Goal: Information Seeking & Learning: Learn about a topic

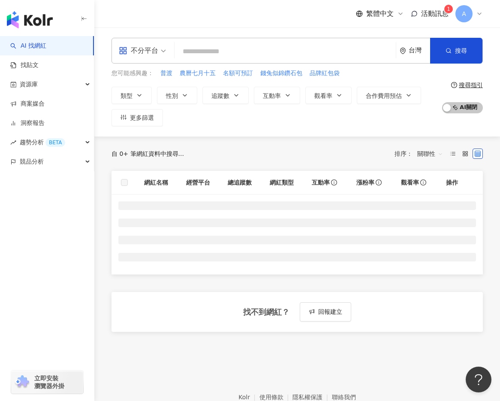
scroll to position [12, 0]
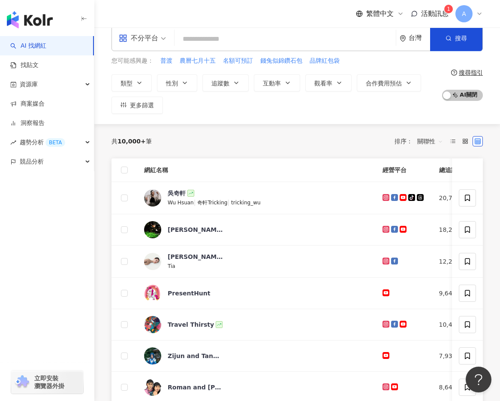
click at [436, 11] on span "活動訊息" at bounding box center [434, 13] width 27 height 8
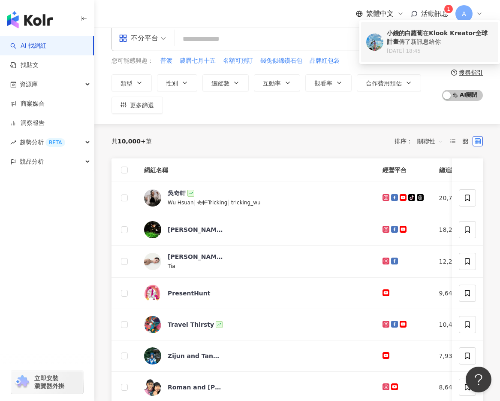
click at [426, 36] on div "小錢的白蘿蔔 在 Klook Kreator全球計畫 傳了新訊息給你" at bounding box center [440, 37] width 106 height 17
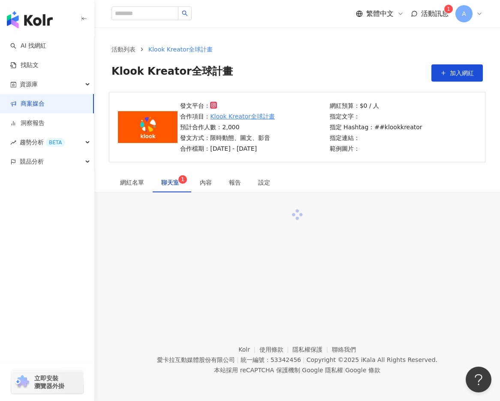
scroll to position [39, 0]
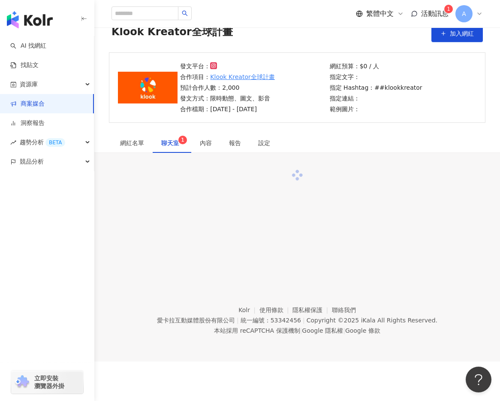
click at [181, 144] on span "1" at bounding box center [182, 140] width 3 height 9
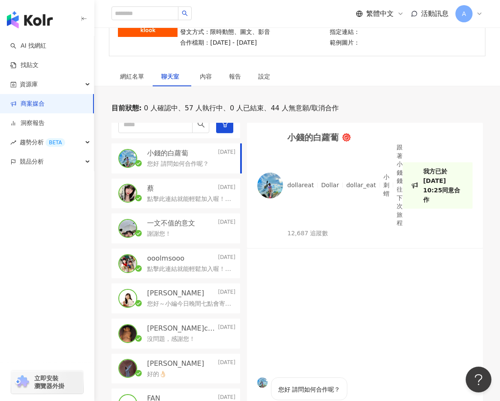
scroll to position [108, 0]
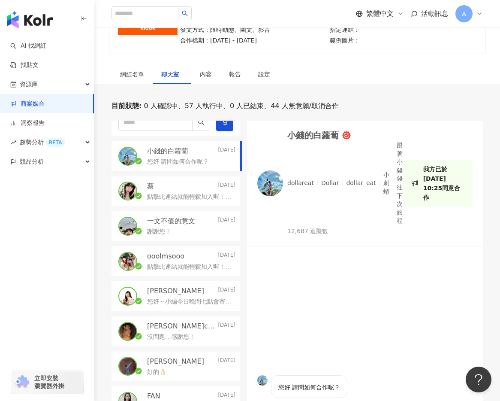
click at [294, 185] on p "dollareat" at bounding box center [300, 183] width 27 height 9
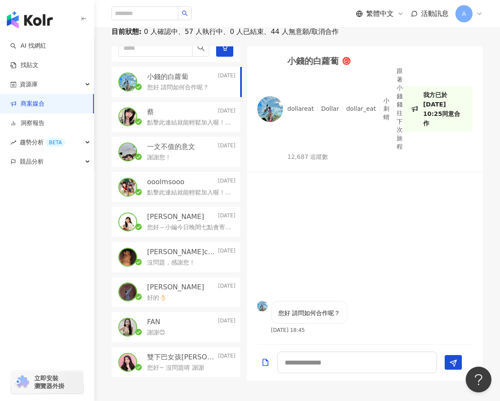
scroll to position [189, 0]
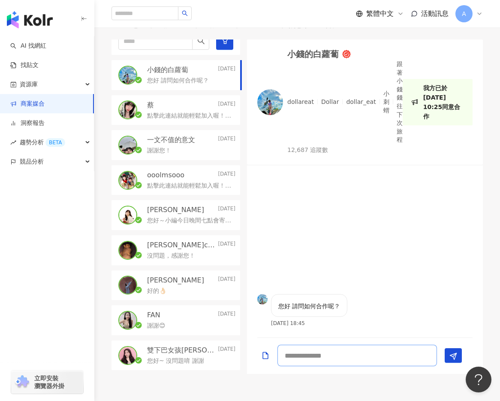
click at [328, 352] on textarea at bounding box center [358, 355] width 160 height 21
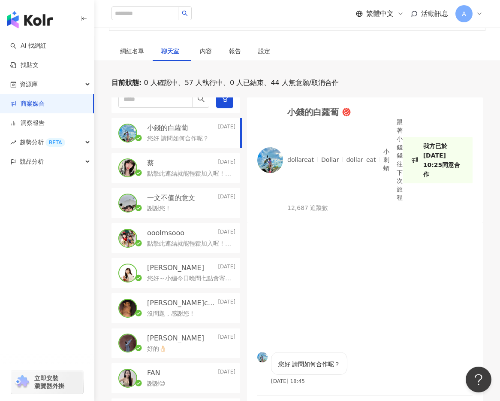
scroll to position [257, 0]
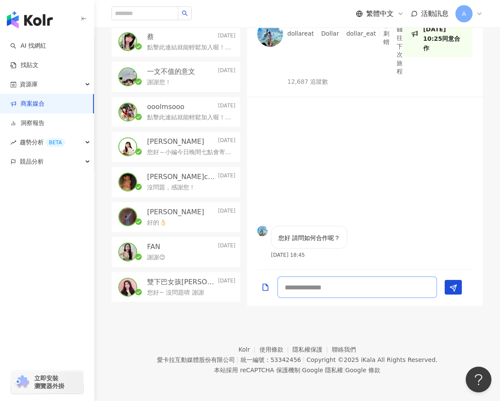
click at [342, 284] on textarea at bounding box center [358, 286] width 160 height 21
click at [303, 286] on textarea at bounding box center [358, 286] width 160 height 21
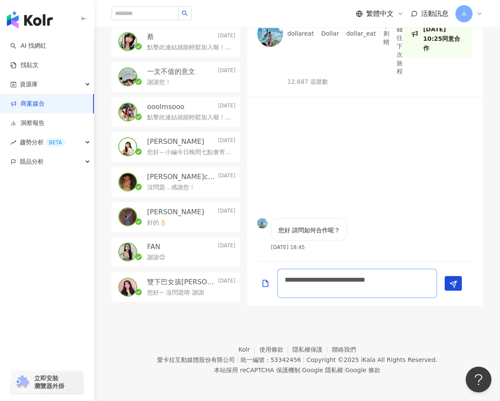
type textarea "**********"
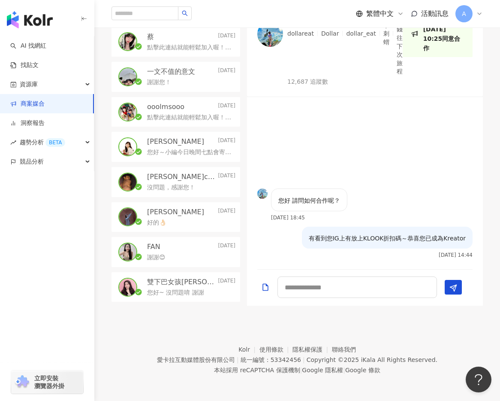
click at [187, 76] on div "謝謝您！" at bounding box center [191, 81] width 88 height 10
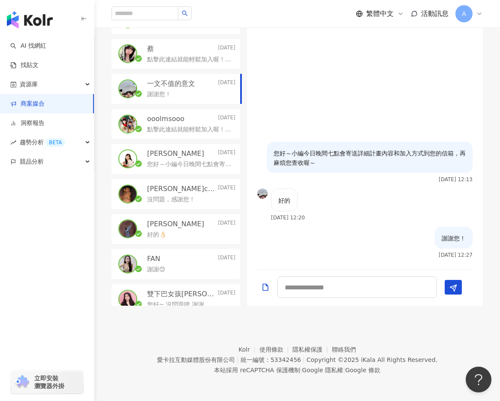
click at [181, 124] on div "點擊此連結就能輕鬆加入喔！如有問題或還想了解更多，也非常歡迎在LINE官方帳號上確認及詢問唷～" at bounding box center [191, 129] width 88 height 10
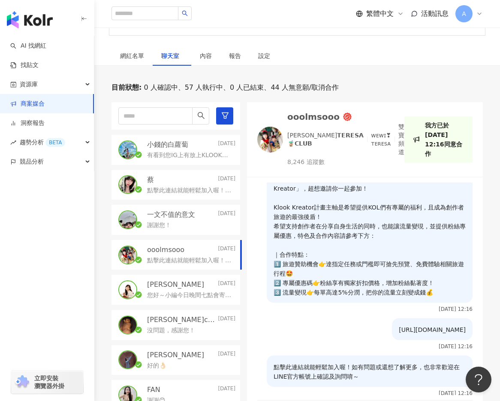
scroll to position [118, 0]
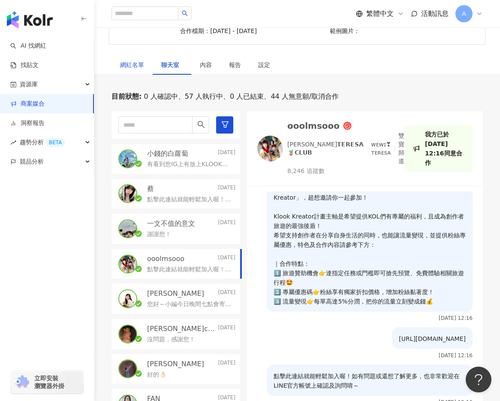
click at [139, 60] on div "網紅名單" at bounding box center [132, 64] width 24 height 9
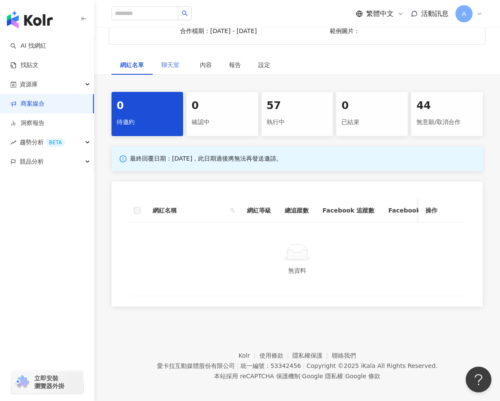
click at [205, 110] on div "0" at bounding box center [222, 106] width 61 height 15
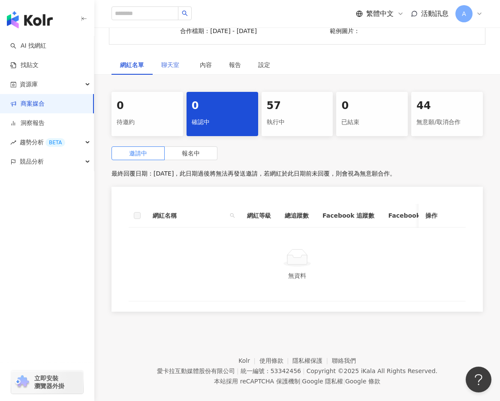
click at [304, 104] on div "57" at bounding box center [297, 106] width 61 height 15
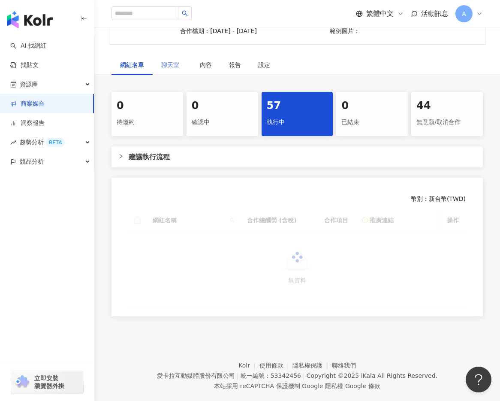
click at [456, 107] on div "44" at bounding box center [447, 106] width 61 height 15
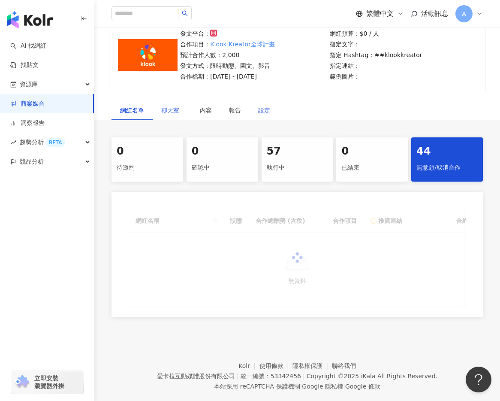
scroll to position [69, 0]
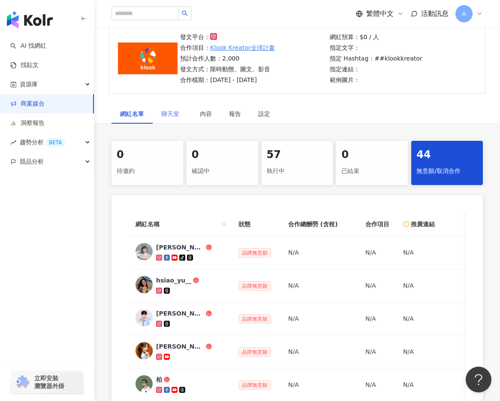
click at [271, 95] on div "發文平台： 合作項目： Klook Kreator全球計畫 預計合作人數：2,000 發文方式：限時動態、圖文、影音 合作檔期：2025/2/26 - 202…" at bounding box center [297, 63] width 406 height 81
click at [258, 70] on p "發文方式：限時動態、圖文、影音" at bounding box center [227, 68] width 94 height 9
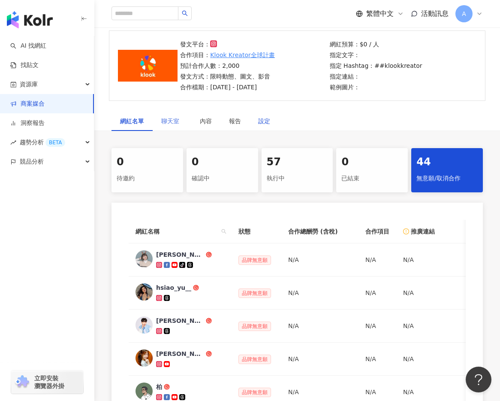
click at [269, 125] on div "設定" at bounding box center [264, 120] width 12 height 9
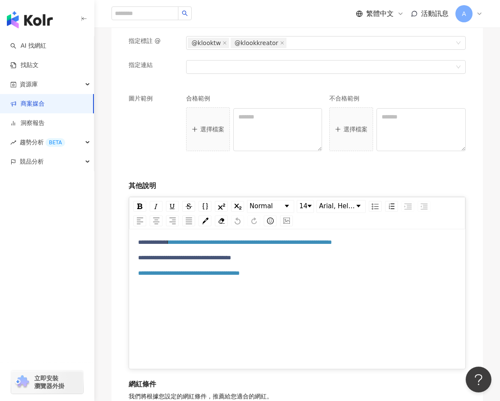
scroll to position [890, 0]
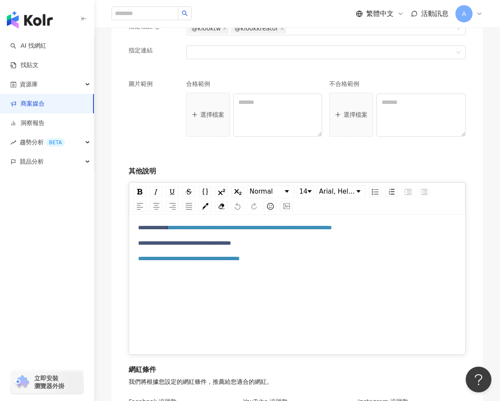
click at [201, 243] on span "**********" at bounding box center [169, 243] width 63 height 6
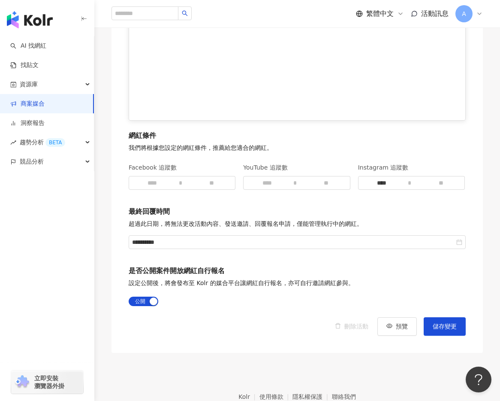
scroll to position [1136, 0]
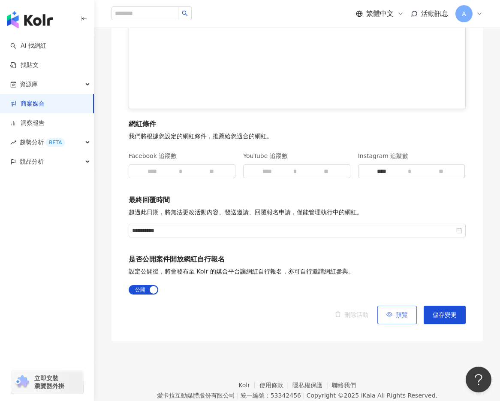
click at [401, 308] on button "預覽" at bounding box center [397, 314] width 39 height 18
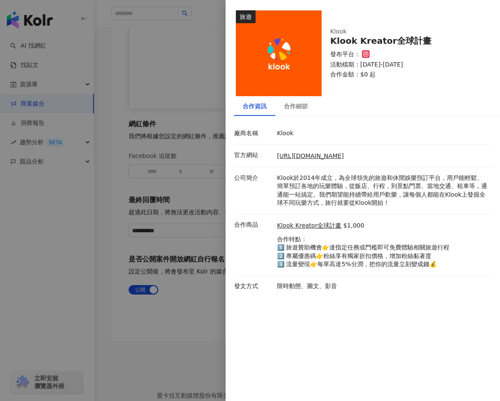
click at [370, 64] on p "活動檔期：2025/2/26-2025/12/31" at bounding box center [405, 64] width 151 height 9
click at [295, 111] on div "合作細節" at bounding box center [295, 106] width 41 height 20
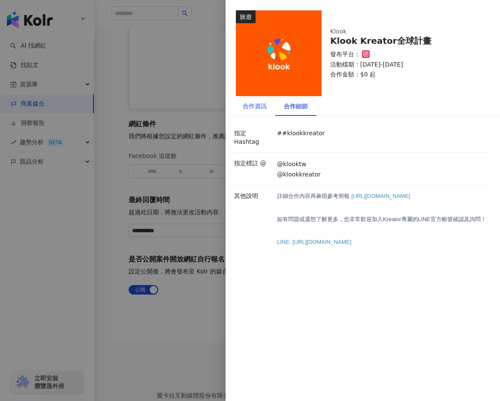
click at [262, 104] on div "合作資訊" at bounding box center [255, 105] width 24 height 9
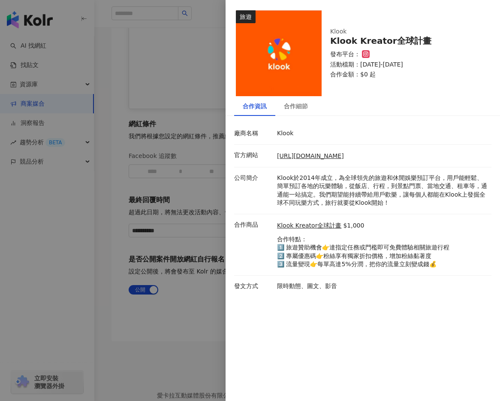
click at [175, 75] on div at bounding box center [250, 200] width 500 height 401
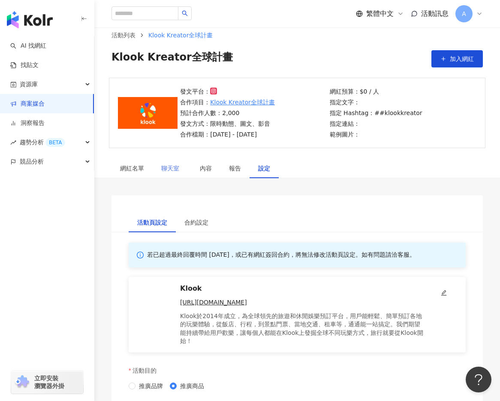
scroll to position [0, 0]
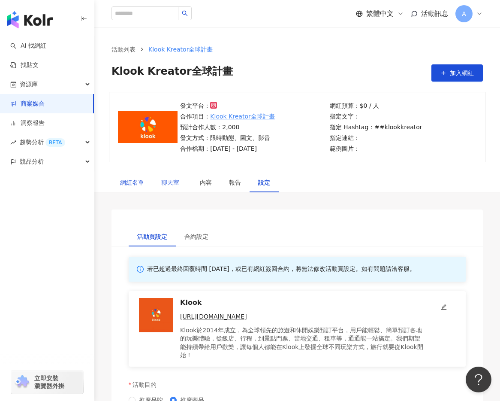
click at [130, 184] on div "網紅名單" at bounding box center [132, 182] width 24 height 9
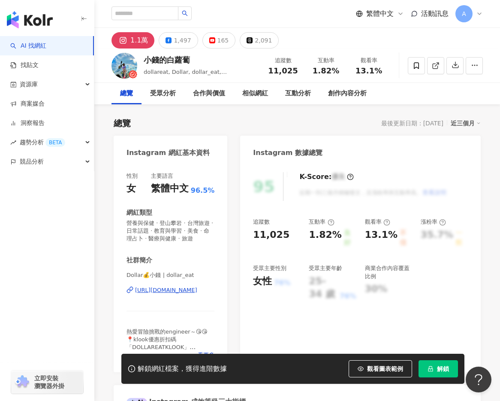
click at [136, 44] on div "1.1萬" at bounding box center [139, 40] width 18 height 12
click at [127, 39] on icon at bounding box center [123, 40] width 10 height 10
click at [127, 41] on icon at bounding box center [123, 40] width 10 height 10
click at [187, 287] on div "https://www.instagram.com/dollar_eat/" at bounding box center [166, 290] width 62 height 8
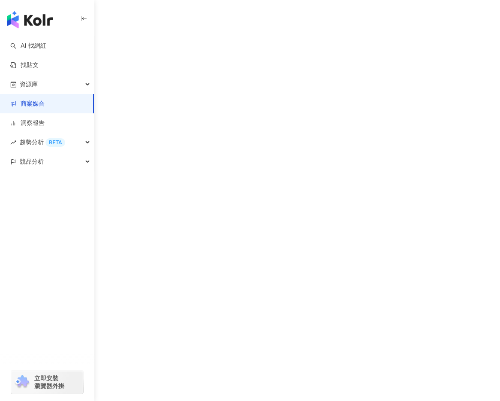
click at [34, 12] on img "button" at bounding box center [30, 19] width 46 height 17
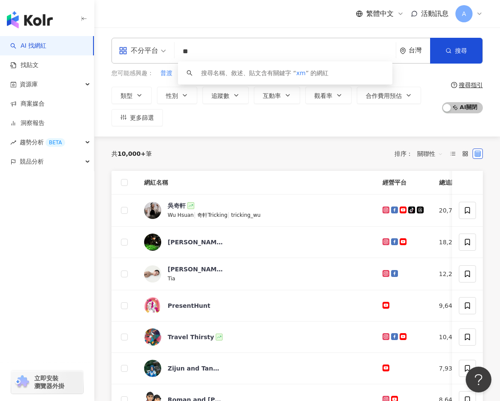
type input "*"
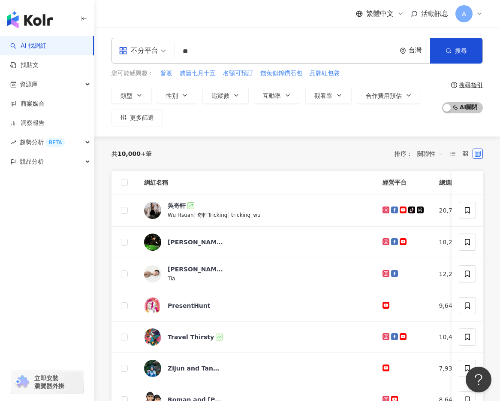
type input "**"
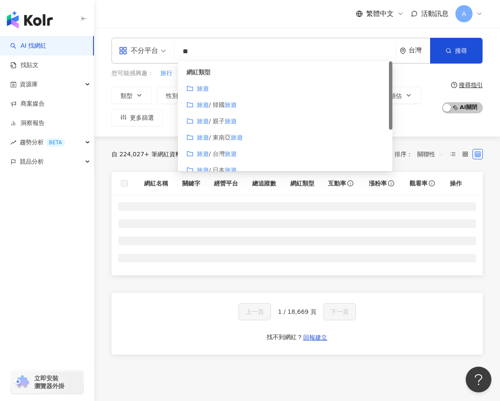
click at [145, 59] on span at bounding box center [142, 50] width 47 height 25
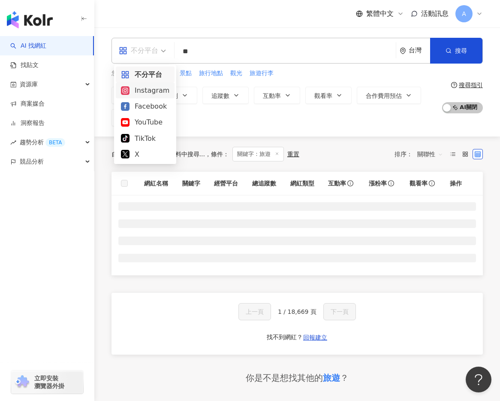
click at [140, 95] on div "Instagram" at bounding box center [145, 90] width 48 height 11
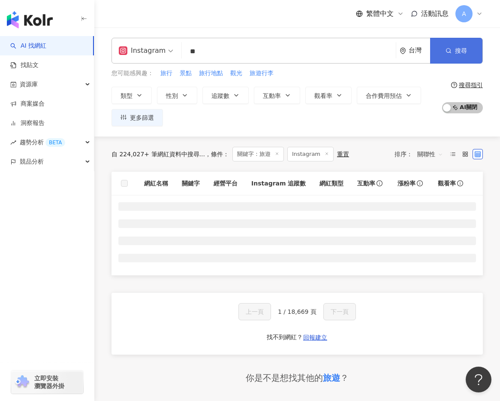
click at [452, 43] on button "搜尋" at bounding box center [456, 51] width 52 height 26
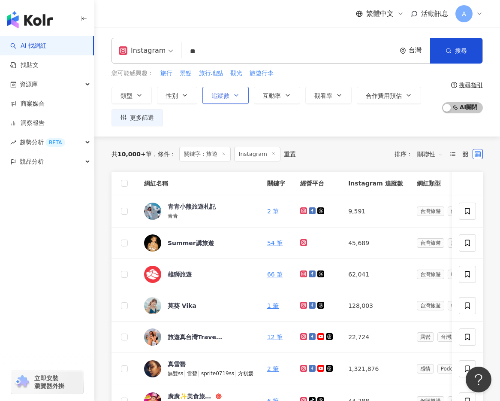
click at [216, 100] on button "追蹤數" at bounding box center [226, 95] width 46 height 17
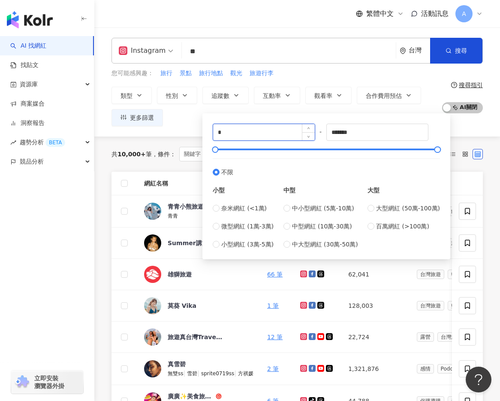
click at [251, 131] on input "*" at bounding box center [264, 132] width 102 height 16
type input "*"
type input "****"
click at [171, 142] on div "共 10,000+ 筆 條件 ： 關鍵字：旅遊 Instagram 重置 排序： 關聯性" at bounding box center [298, 153] width 372 height 35
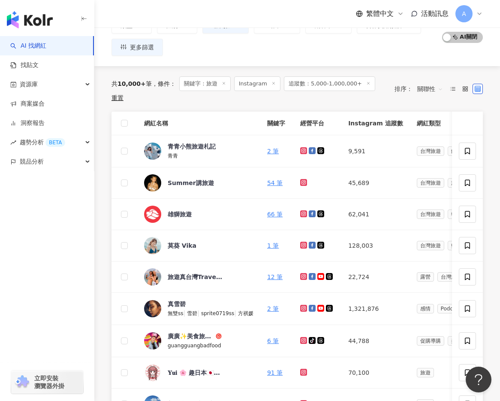
scroll to position [77, 0]
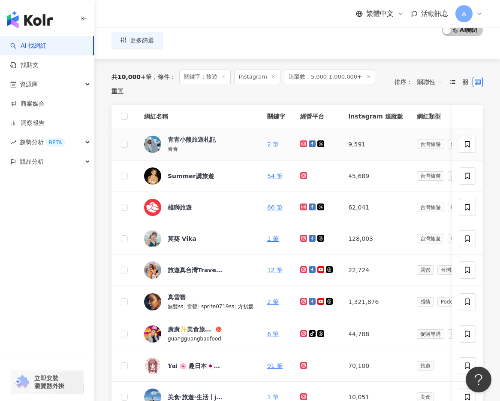
click at [305, 140] on icon at bounding box center [303, 143] width 7 height 7
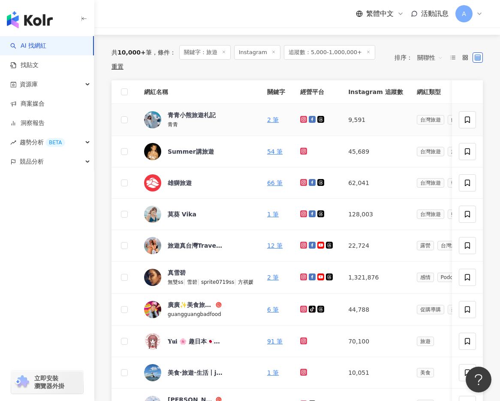
scroll to position [103, 0]
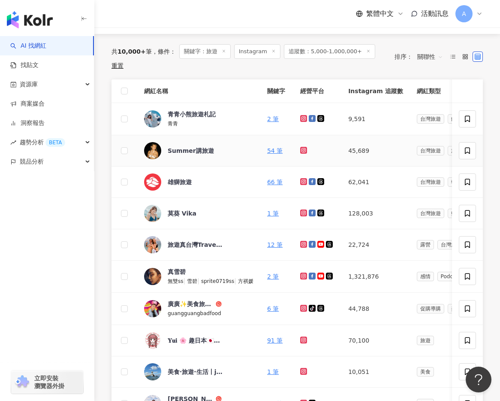
click at [306, 148] on icon at bounding box center [304, 150] width 6 height 5
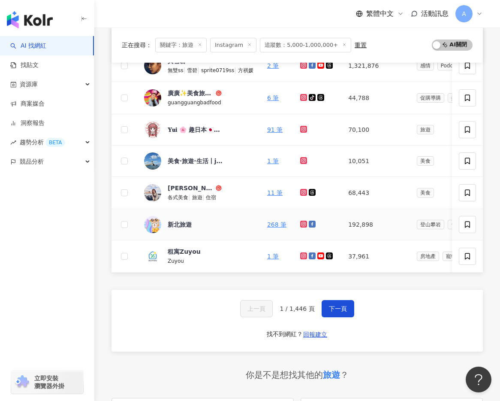
scroll to position [300, 0]
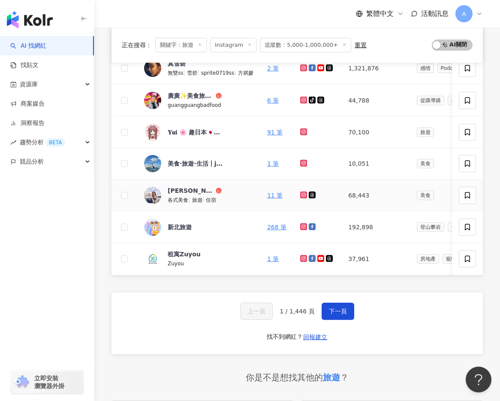
click at [306, 193] on icon at bounding box center [304, 194] width 6 height 5
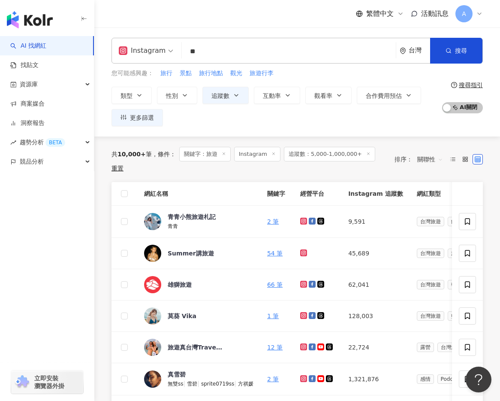
click at [364, 44] on input "**" at bounding box center [288, 51] width 207 height 16
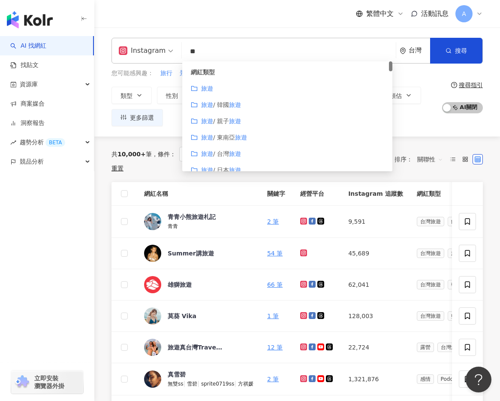
click at [364, 44] on input "**" at bounding box center [288, 51] width 207 height 16
click at [356, 53] on input "**" at bounding box center [288, 51] width 207 height 16
type input "*"
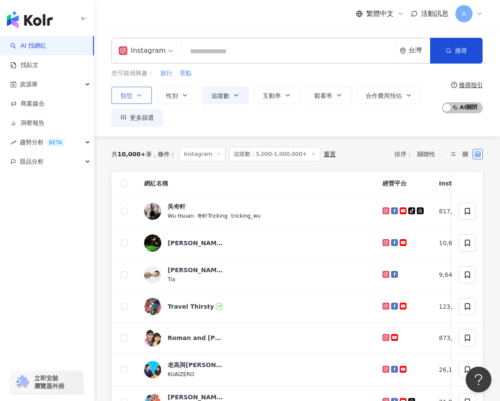
click at [135, 97] on button "類型" at bounding box center [132, 95] width 40 height 17
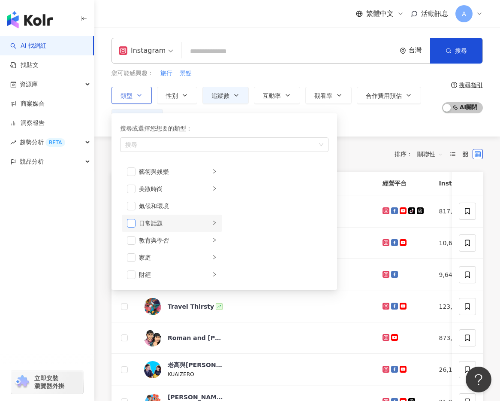
click at [133, 224] on span "button" at bounding box center [131, 223] width 9 height 9
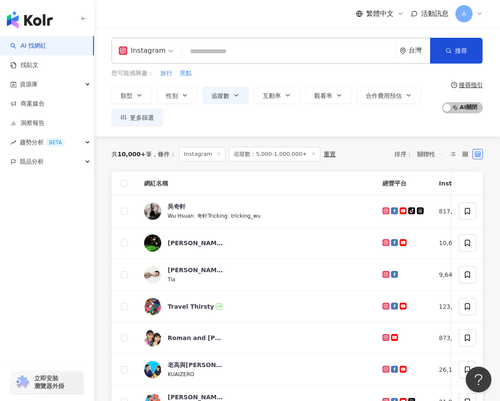
click at [374, 121] on div "類型 搜尋或選擇您想要的類型： 日常話題 藝術與娛樂 美妝時尚 氣候和環境 日常話題 教育與學習 家庭 財經 美食 命理占卜 遊戲 法政社會 生活風格 影視娛…" at bounding box center [275, 106] width 326 height 39
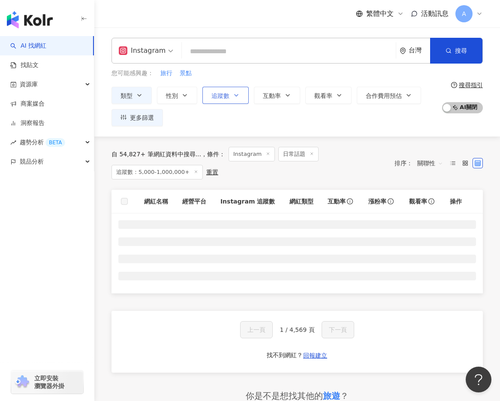
click at [234, 91] on button "追蹤數" at bounding box center [226, 95] width 46 height 17
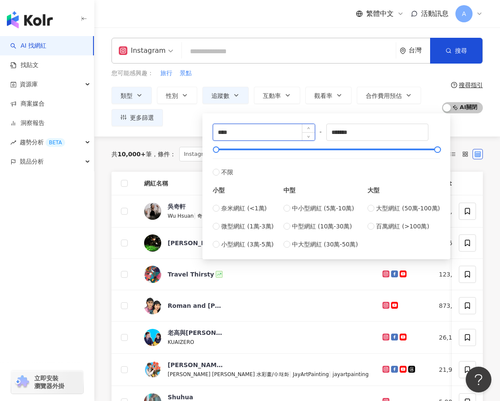
click at [225, 134] on input "****" at bounding box center [264, 132] width 102 height 16
type input "*"
type input "****"
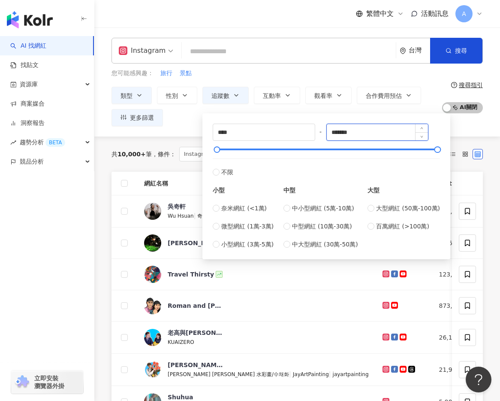
click at [360, 131] on input "*******" at bounding box center [378, 132] width 102 height 16
type input "*"
type input "****"
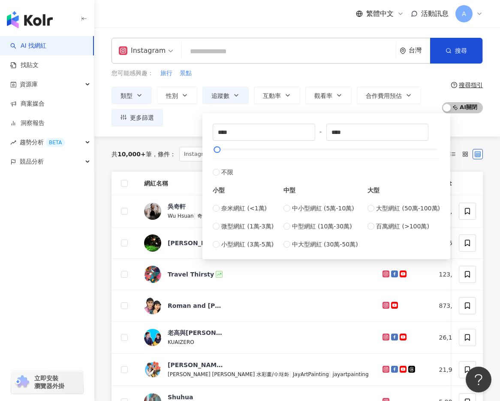
click at [345, 72] on div "您可能感興趣： 旅行 景點" at bounding box center [275, 73] width 326 height 9
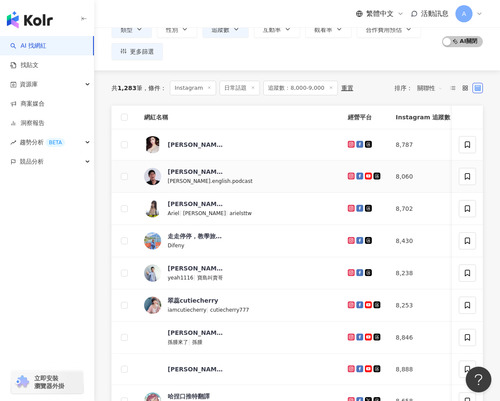
scroll to position [75, 0]
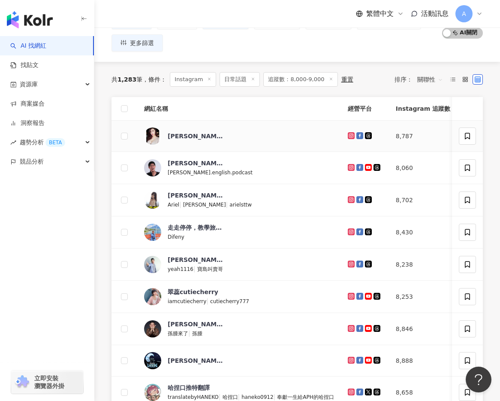
click at [351, 133] on icon at bounding box center [352, 135] width 6 height 5
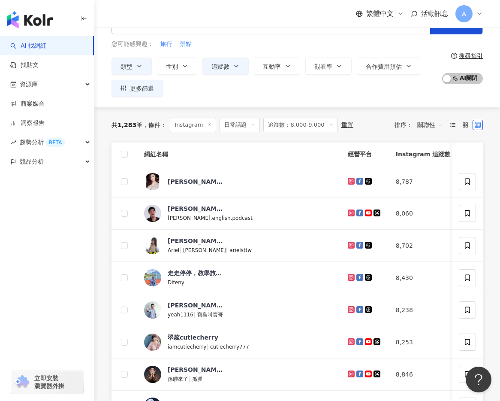
scroll to position [63, 0]
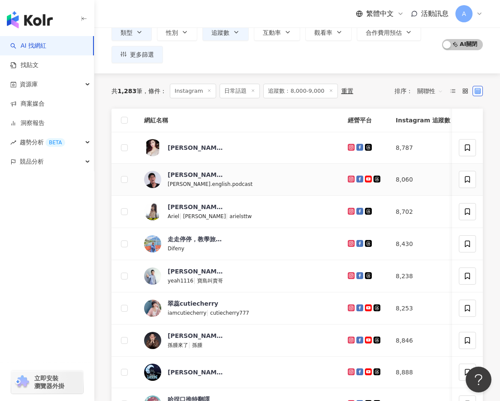
click at [352, 178] on icon at bounding box center [352, 178] width 6 height 5
click at [352, 211] on icon at bounding box center [352, 211] width 6 height 5
click at [352, 245] on icon at bounding box center [351, 243] width 7 height 7
click at [353, 274] on icon at bounding box center [352, 275] width 6 height 5
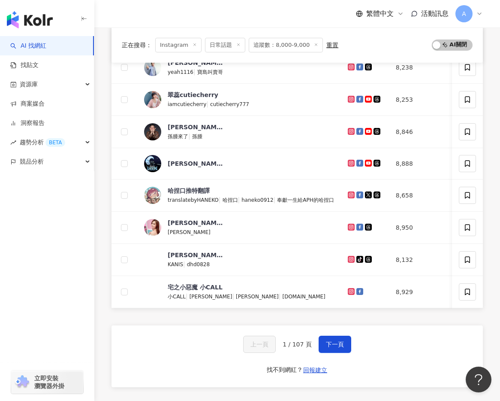
scroll to position [334, 0]
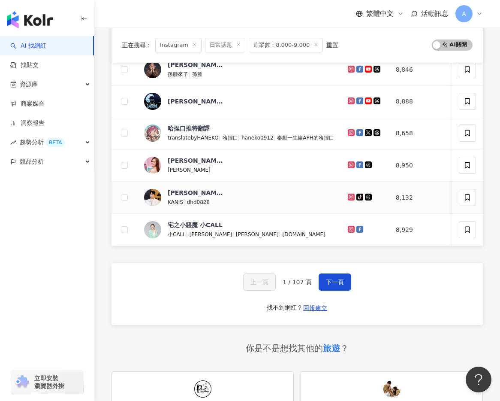
click at [349, 199] on icon at bounding box center [351, 196] width 7 height 7
click at [352, 228] on icon at bounding box center [352, 229] width 6 height 5
click at [332, 283] on span "下一頁" at bounding box center [335, 281] width 18 height 7
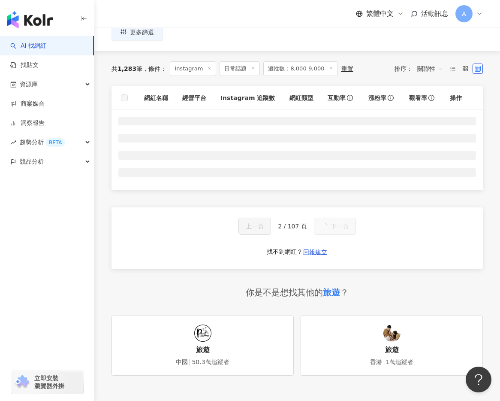
scroll to position [95, 0]
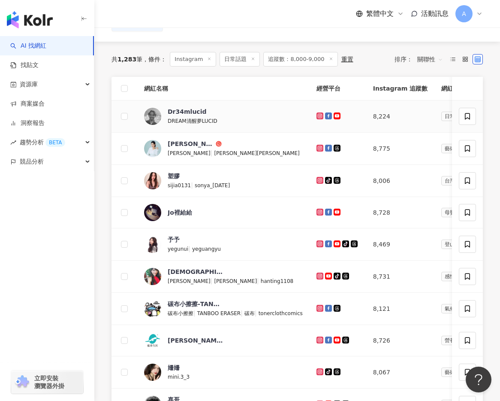
click at [320, 116] on icon at bounding box center [319, 115] width 1 height 1
click at [319, 149] on icon at bounding box center [320, 148] width 7 height 7
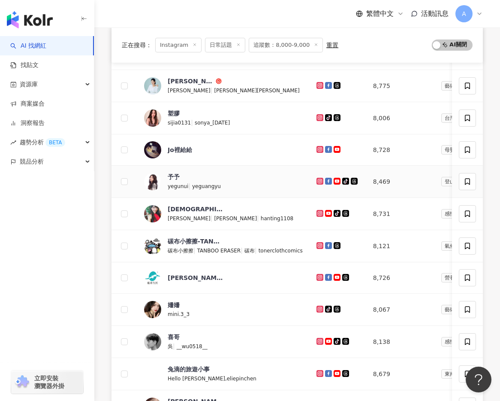
scroll to position [305, 0]
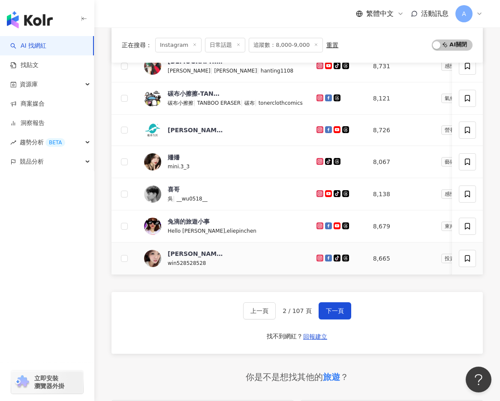
click at [319, 257] on icon at bounding box center [320, 257] width 7 height 7
click at [321, 224] on icon at bounding box center [319, 225] width 3 height 3
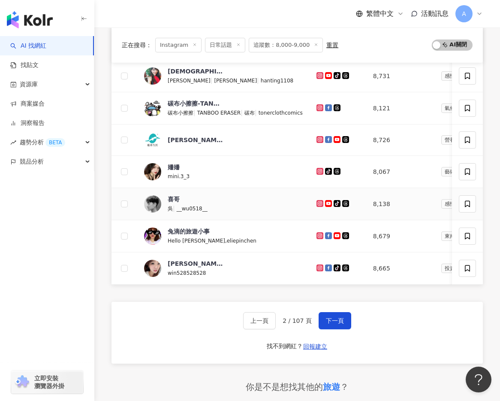
scroll to position [289, 0]
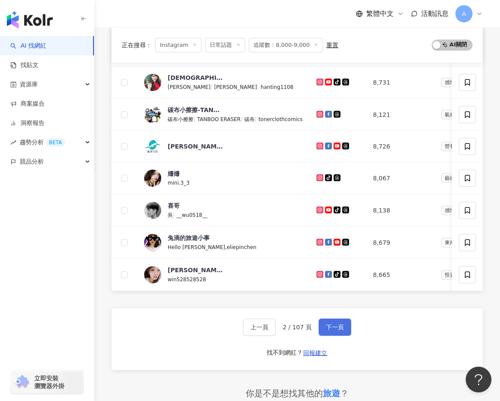
click at [337, 328] on span "下一頁" at bounding box center [335, 326] width 18 height 7
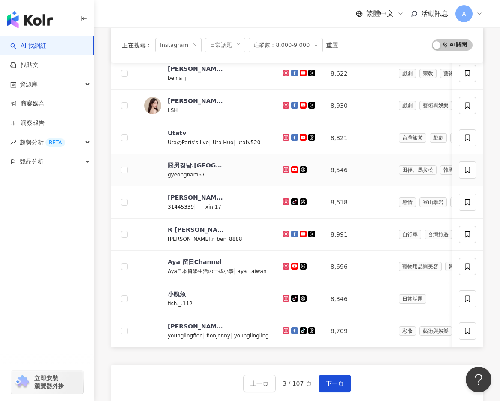
scroll to position [234, 0]
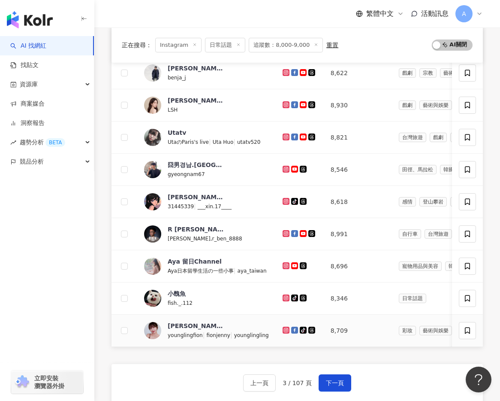
click at [284, 327] on icon at bounding box center [286, 329] width 7 height 7
click at [284, 296] on icon at bounding box center [286, 297] width 7 height 7
click at [283, 262] on icon at bounding box center [286, 265] width 7 height 7
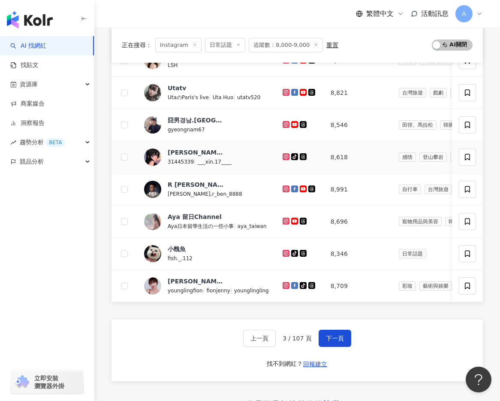
scroll to position [296, 0]
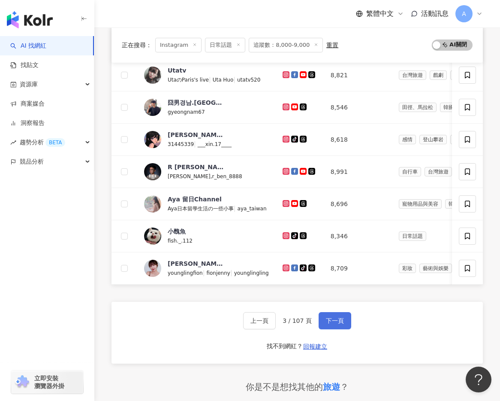
click at [327, 317] on span "下一頁" at bounding box center [335, 320] width 18 height 7
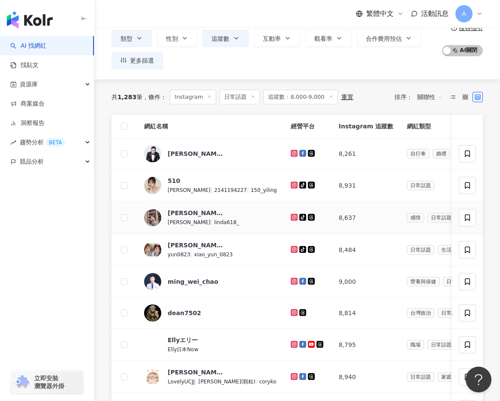
scroll to position [60, 0]
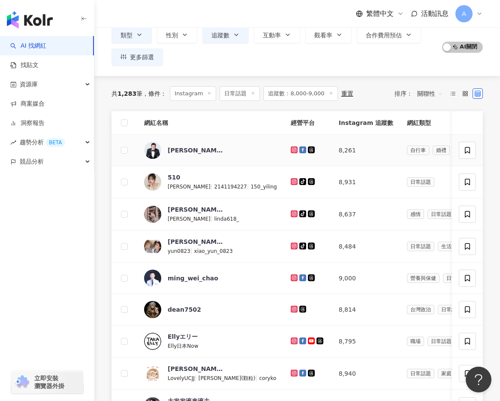
click at [295, 149] on icon at bounding box center [293, 149] width 1 height 1
click at [295, 181] on icon at bounding box center [293, 181] width 1 height 1
click at [297, 212] on icon at bounding box center [295, 213] width 6 height 5
click at [298, 243] on icon at bounding box center [294, 245] width 7 height 7
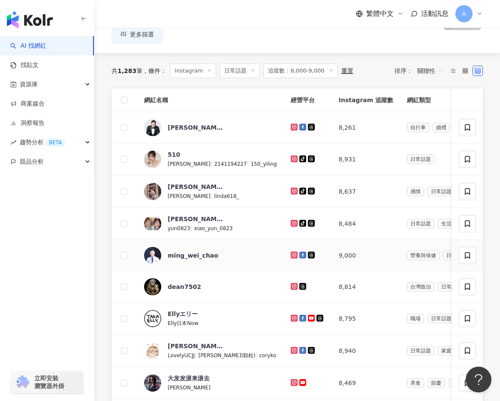
click at [295, 254] on icon at bounding box center [293, 254] width 1 height 1
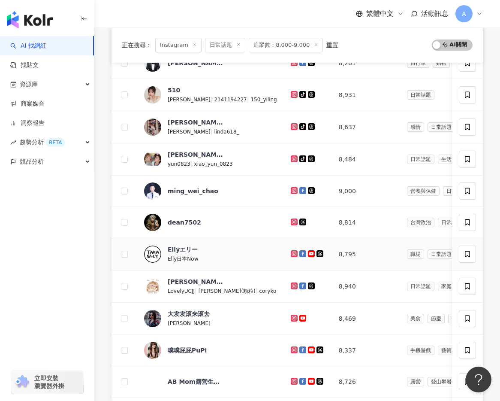
scroll to position [149, 0]
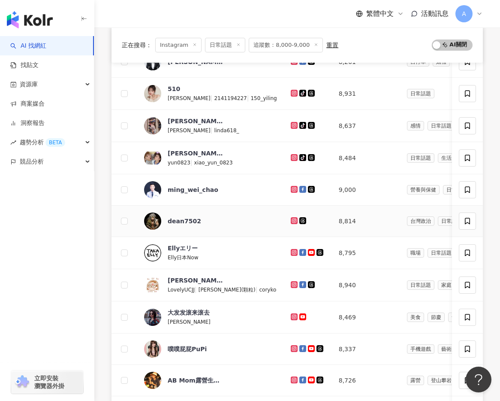
click at [296, 221] on icon at bounding box center [294, 219] width 3 height 3
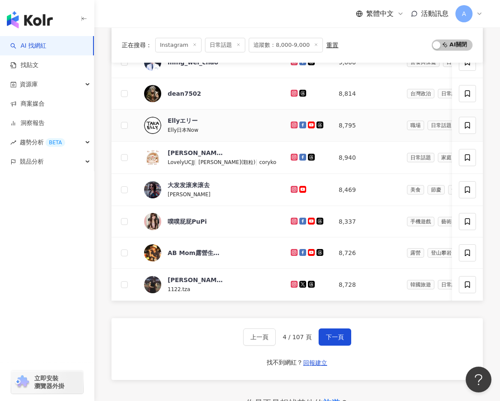
scroll to position [281, 0]
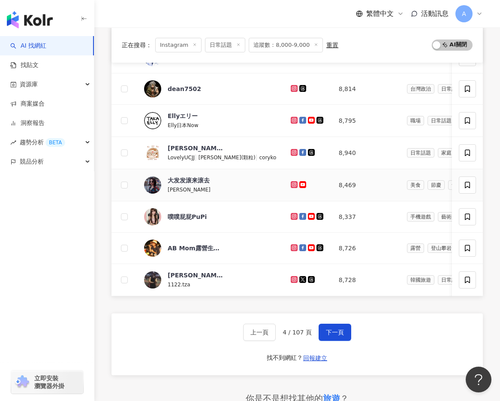
click at [295, 184] on icon at bounding box center [293, 184] width 1 height 1
click at [297, 218] on icon at bounding box center [295, 216] width 6 height 5
click at [298, 246] on icon at bounding box center [294, 247] width 7 height 7
click at [298, 277] on g at bounding box center [294, 279] width 7 height 7
click at [326, 331] on span "下一頁" at bounding box center [335, 332] width 18 height 7
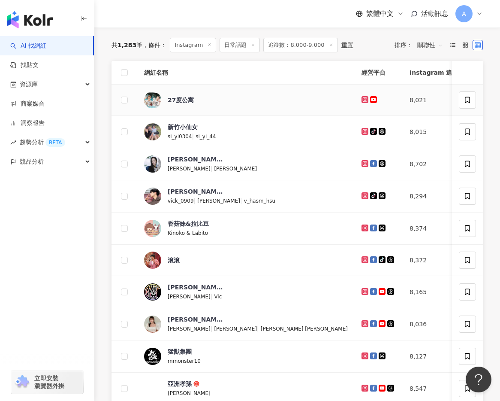
scroll to position [112, 0]
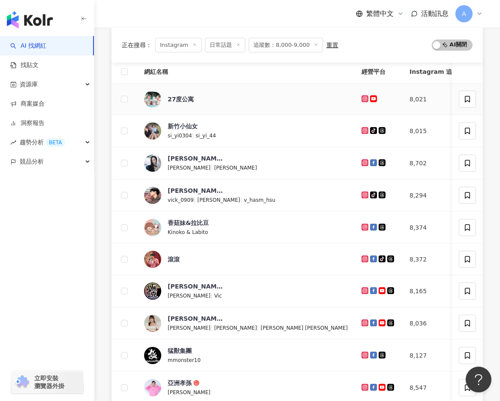
click at [363, 98] on icon at bounding box center [364, 98] width 3 height 3
click at [364, 130] on icon at bounding box center [364, 130] width 1 height 1
click at [362, 163] on icon at bounding box center [365, 162] width 7 height 7
click at [363, 195] on icon at bounding box center [366, 194] width 6 height 5
click at [363, 227] on icon at bounding box center [364, 226] width 3 height 3
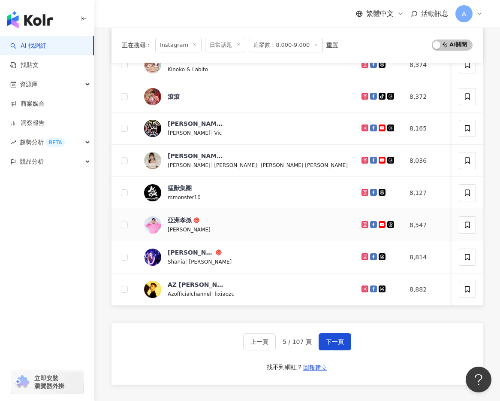
scroll to position [289, 0]
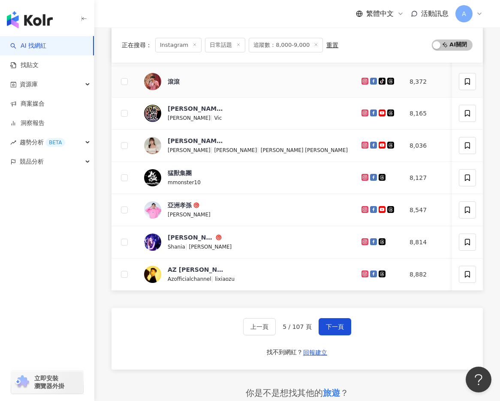
click at [363, 79] on icon at bounding box center [364, 80] width 3 height 3
click at [363, 111] on icon at bounding box center [364, 112] width 3 height 3
click at [363, 146] on icon at bounding box center [364, 144] width 3 height 3
click at [363, 208] on icon at bounding box center [366, 209] width 6 height 5
click at [363, 239] on icon at bounding box center [364, 240] width 3 height 3
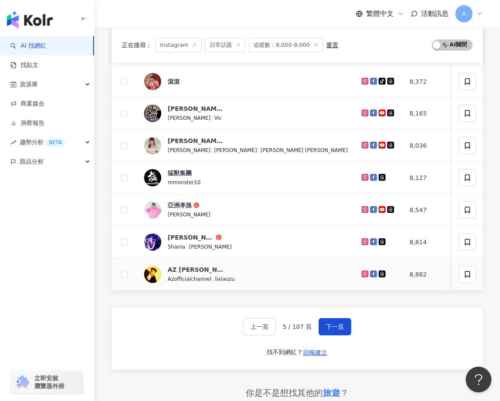
click at [363, 272] on icon at bounding box center [364, 273] width 3 height 3
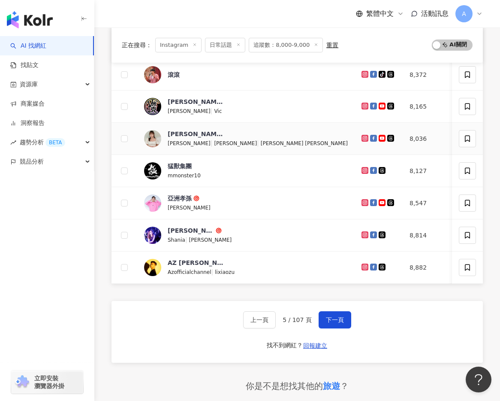
scroll to position [297, 0]
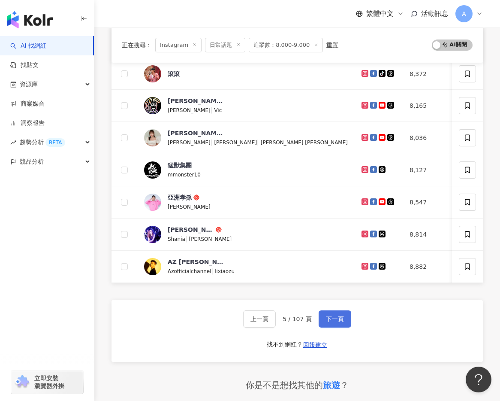
click at [320, 322] on button "下一頁" at bounding box center [335, 318] width 33 height 17
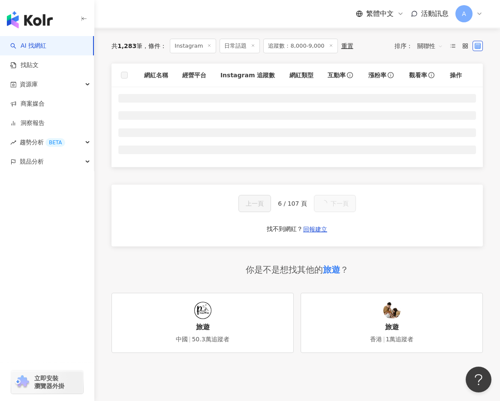
scroll to position [61, 0]
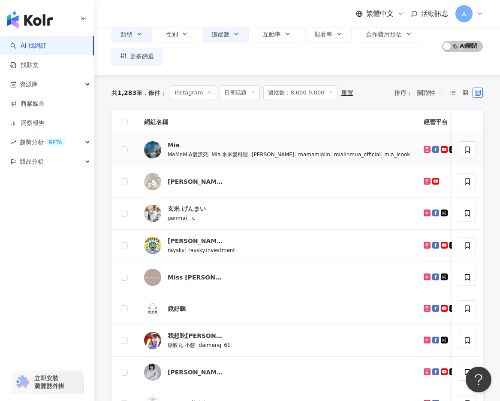
click at [426, 150] on icon at bounding box center [427, 148] width 3 height 3
click at [425, 180] on icon at bounding box center [428, 180] width 6 height 5
click at [426, 214] on icon at bounding box center [427, 212] width 3 height 3
click at [425, 242] on icon at bounding box center [428, 244] width 6 height 5
click at [426, 278] on icon at bounding box center [427, 276] width 3 height 3
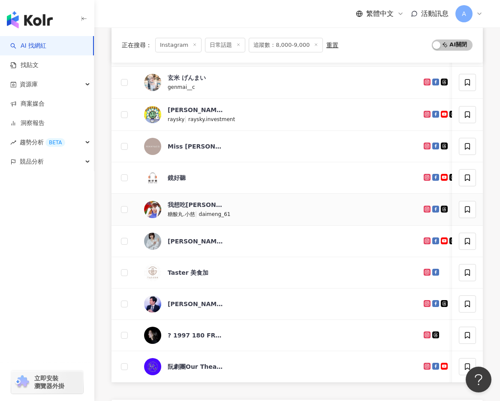
scroll to position [193, 0]
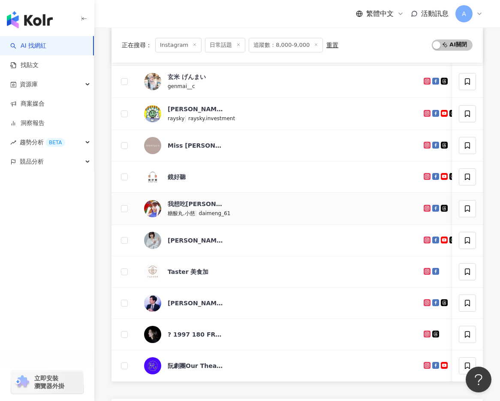
click at [427, 208] on icon at bounding box center [427, 207] width 1 height 1
click at [425, 270] on icon at bounding box center [428, 271] width 6 height 5
click at [424, 336] on icon at bounding box center [427, 333] width 7 height 7
click at [426, 365] on icon at bounding box center [427, 364] width 3 height 3
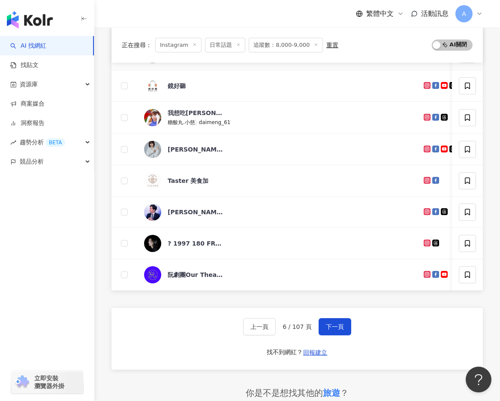
scroll to position [305, 0]
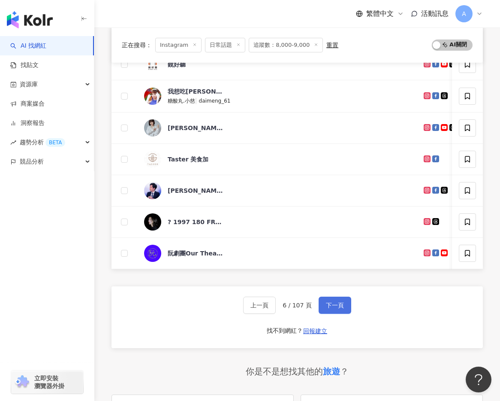
click at [331, 302] on span "下一頁" at bounding box center [335, 305] width 18 height 7
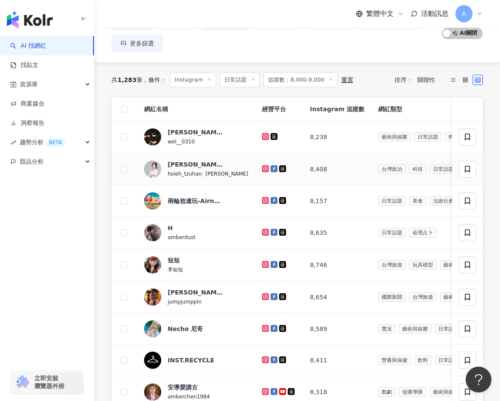
scroll to position [100, 0]
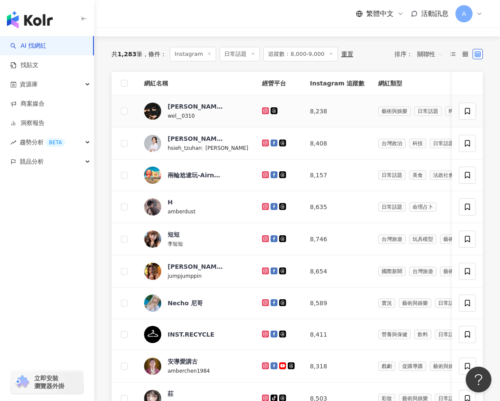
click at [264, 109] on icon at bounding box center [265, 110] width 3 height 3
click at [263, 142] on icon at bounding box center [266, 142] width 6 height 5
click at [264, 175] on icon at bounding box center [265, 173] width 3 height 3
click at [264, 206] on icon at bounding box center [265, 205] width 3 height 3
click at [263, 237] on icon at bounding box center [266, 238] width 6 height 5
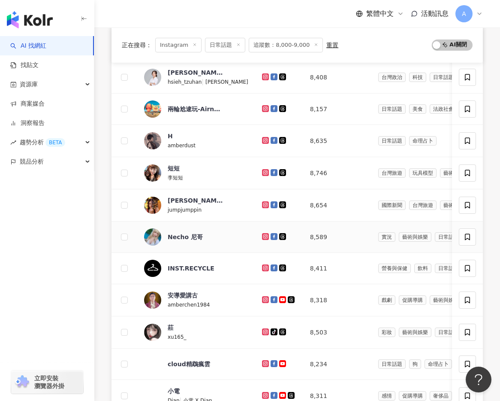
scroll to position [166, 0]
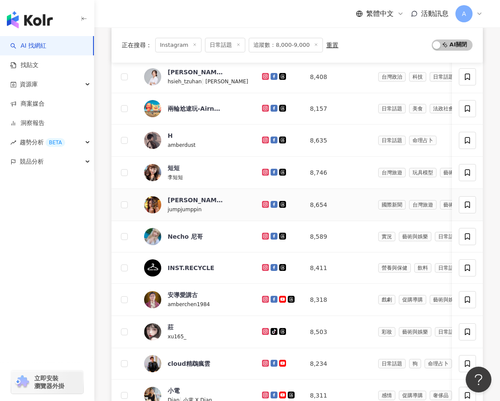
click at [264, 202] on icon at bounding box center [265, 203] width 3 height 3
click at [264, 236] on icon at bounding box center [265, 235] width 3 height 3
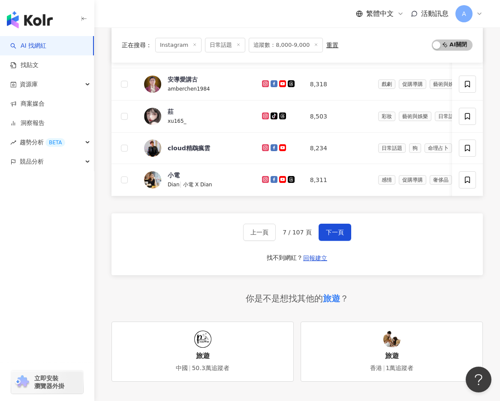
scroll to position [382, 0]
click at [263, 82] on icon at bounding box center [266, 83] width 6 height 5
click at [262, 112] on icon at bounding box center [265, 115] width 7 height 7
click at [264, 148] on icon at bounding box center [265, 146] width 3 height 3
click at [262, 176] on g at bounding box center [265, 178] width 7 height 7
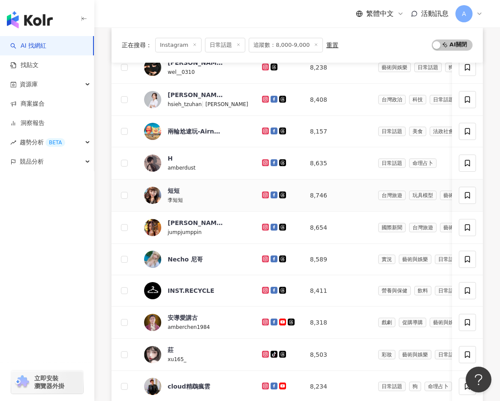
scroll to position [257, 0]
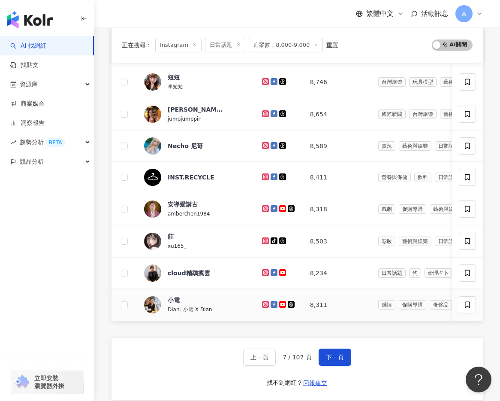
click at [263, 306] on icon at bounding box center [266, 304] width 6 height 5
click at [263, 273] on icon at bounding box center [266, 272] width 6 height 5
click at [334, 357] on span "下一頁" at bounding box center [335, 357] width 18 height 7
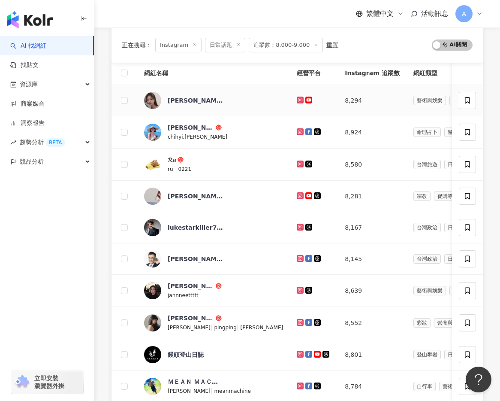
scroll to position [108, 0]
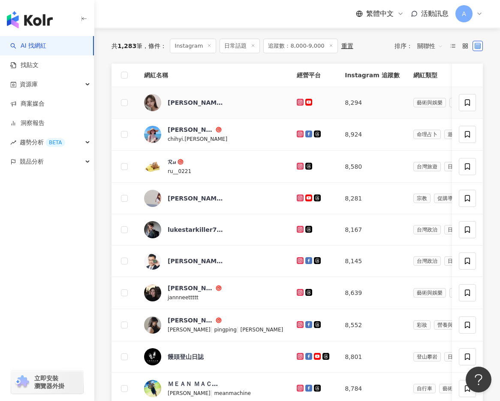
click at [299, 101] on icon at bounding box center [300, 101] width 3 height 3
click at [299, 133] on icon at bounding box center [300, 133] width 3 height 3
click at [297, 164] on icon at bounding box center [300, 166] width 7 height 7
click at [290, 205] on td at bounding box center [314, 198] width 48 height 31
click at [297, 200] on icon at bounding box center [300, 197] width 7 height 7
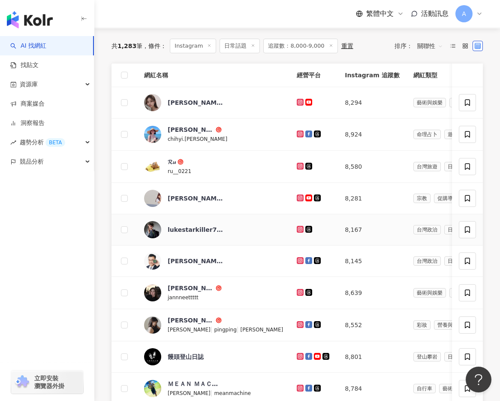
click at [298, 230] on icon at bounding box center [301, 229] width 6 height 5
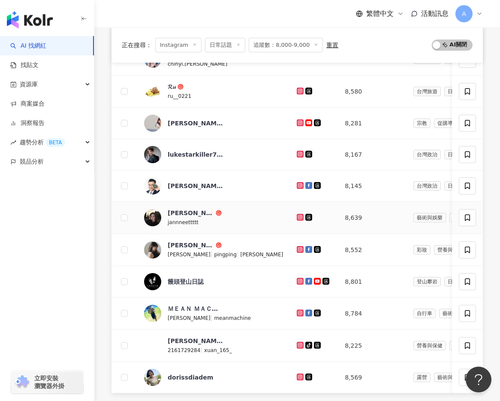
scroll to position [206, 0]
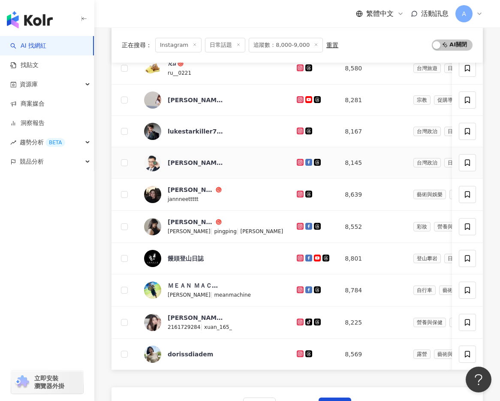
click at [297, 159] on icon at bounding box center [300, 162] width 7 height 7
click at [297, 196] on icon at bounding box center [300, 193] width 7 height 7
click at [298, 224] on icon at bounding box center [301, 226] width 6 height 5
click at [297, 258] on icon at bounding box center [300, 257] width 7 height 7
click at [297, 287] on g at bounding box center [300, 289] width 7 height 7
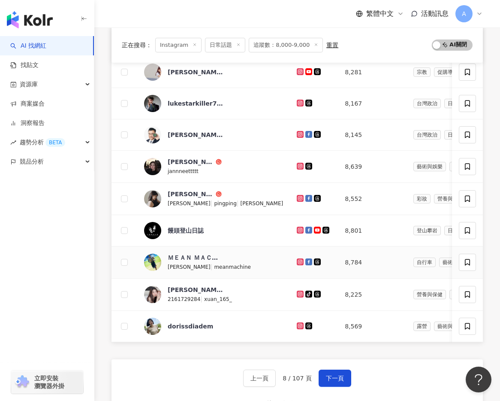
scroll to position [244, 0]
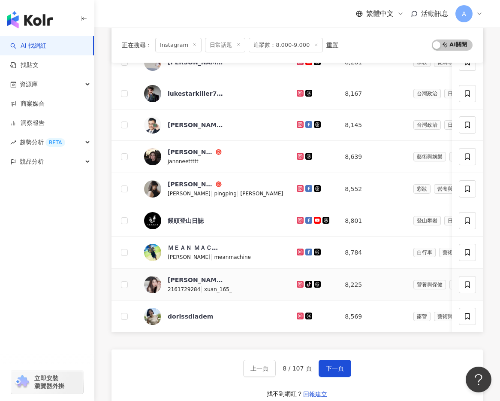
click at [299, 283] on icon at bounding box center [300, 283] width 3 height 3
click at [299, 314] on icon at bounding box center [300, 315] width 3 height 3
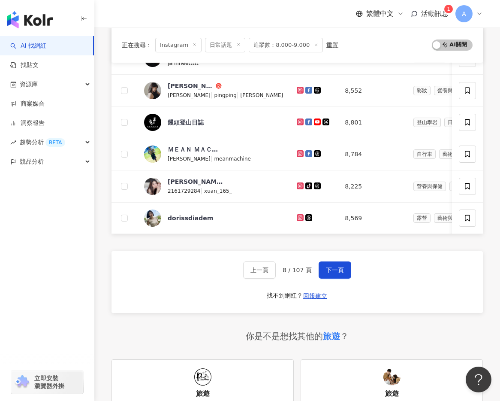
scroll to position [360, 0]
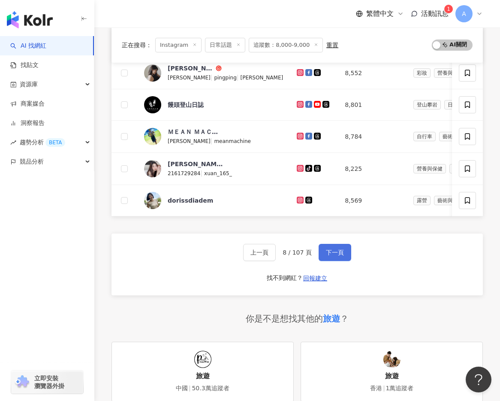
click at [334, 247] on button "下一頁" at bounding box center [335, 252] width 33 height 17
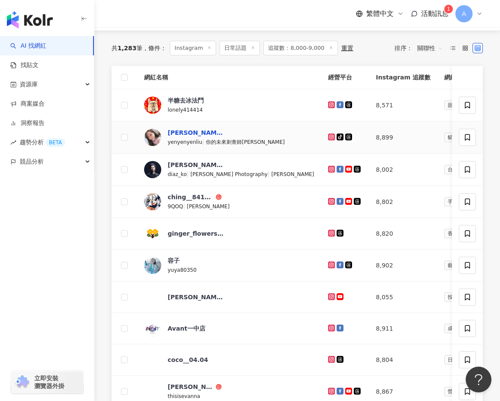
scroll to position [111, 0]
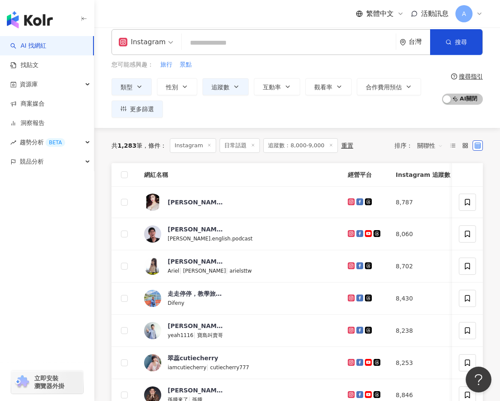
scroll to position [3, 0]
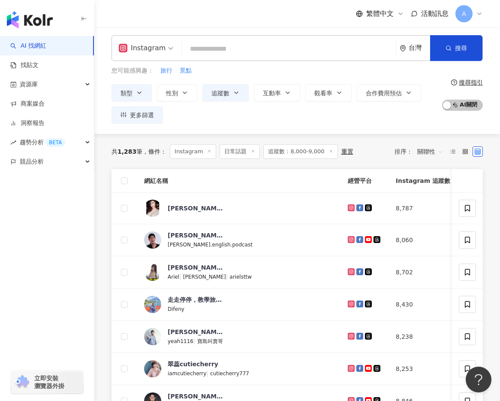
click at [471, 82] on div "搜尋指引" at bounding box center [471, 82] width 24 height 7
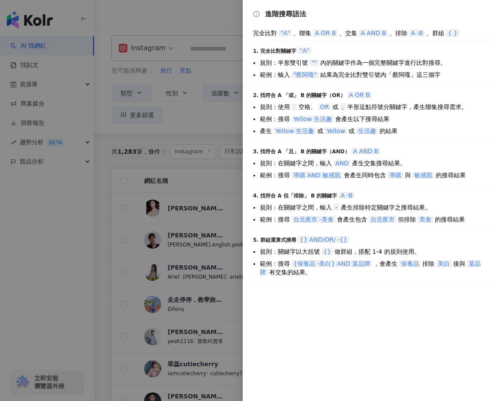
click at [215, 62] on div at bounding box center [250, 200] width 500 height 401
